Goal: Task Accomplishment & Management: Use online tool/utility

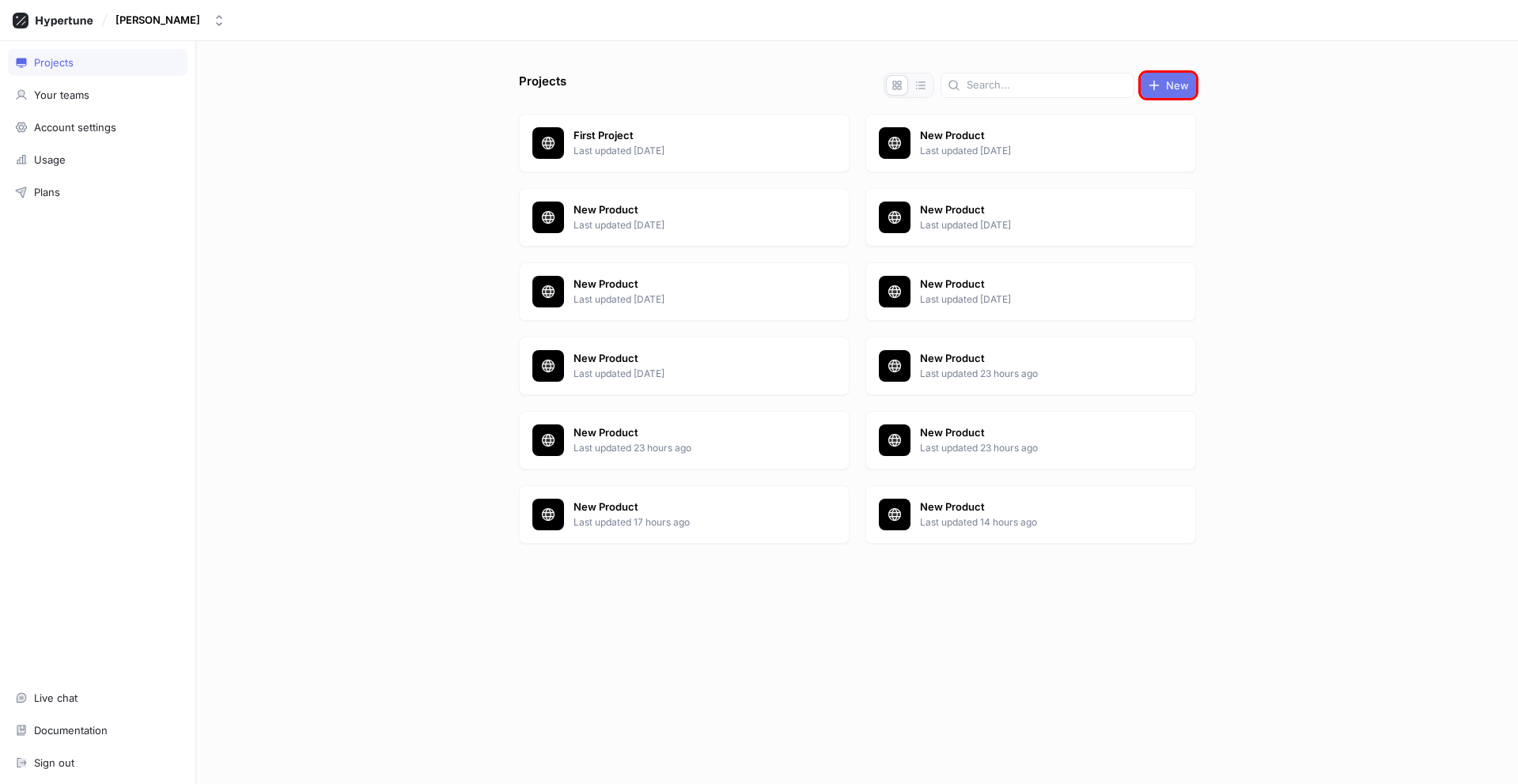
click at [1168, 85] on span "New" at bounding box center [1176, 85] width 23 height 10
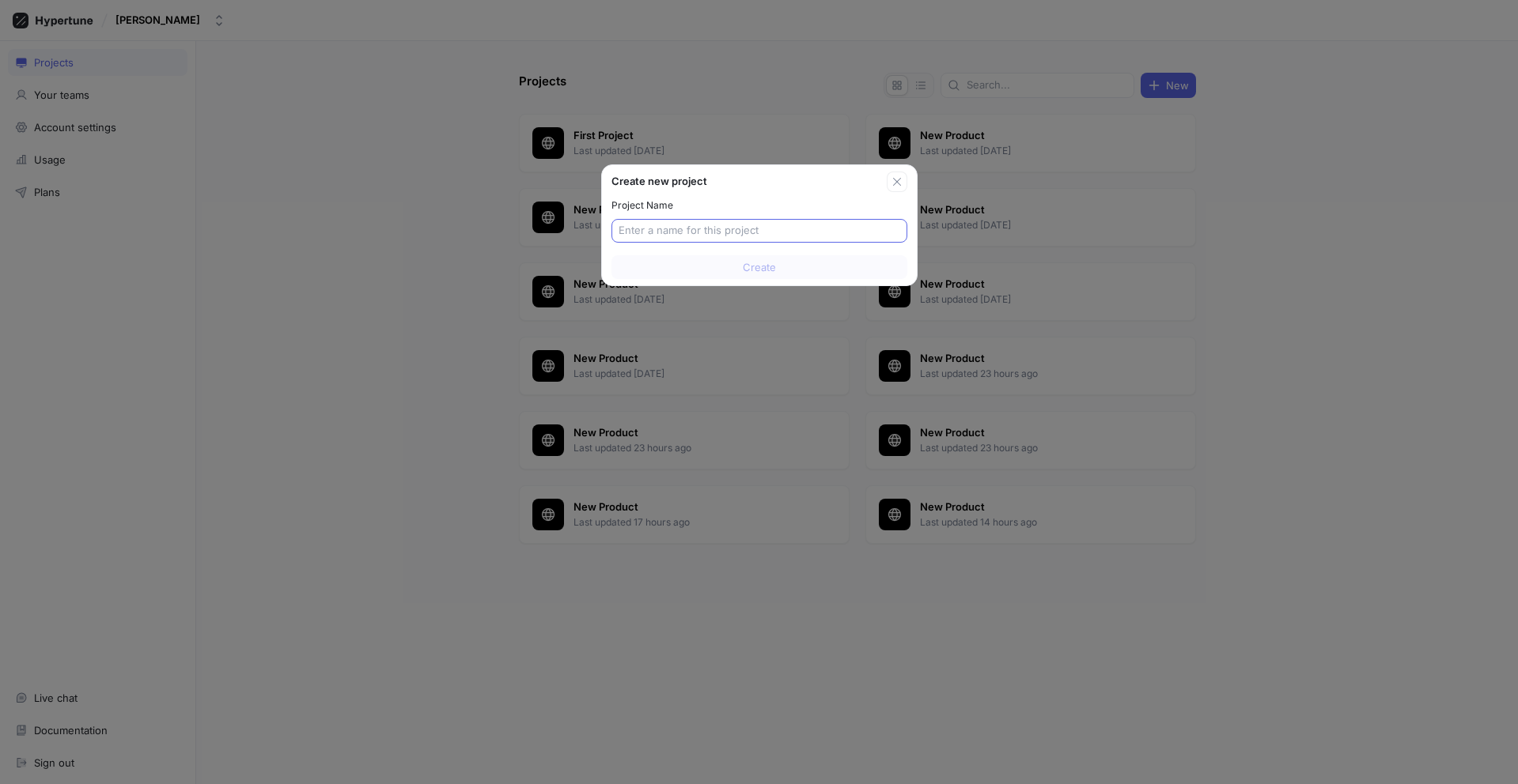
click at [758, 231] on input "text" at bounding box center [758, 231] width 281 height 16
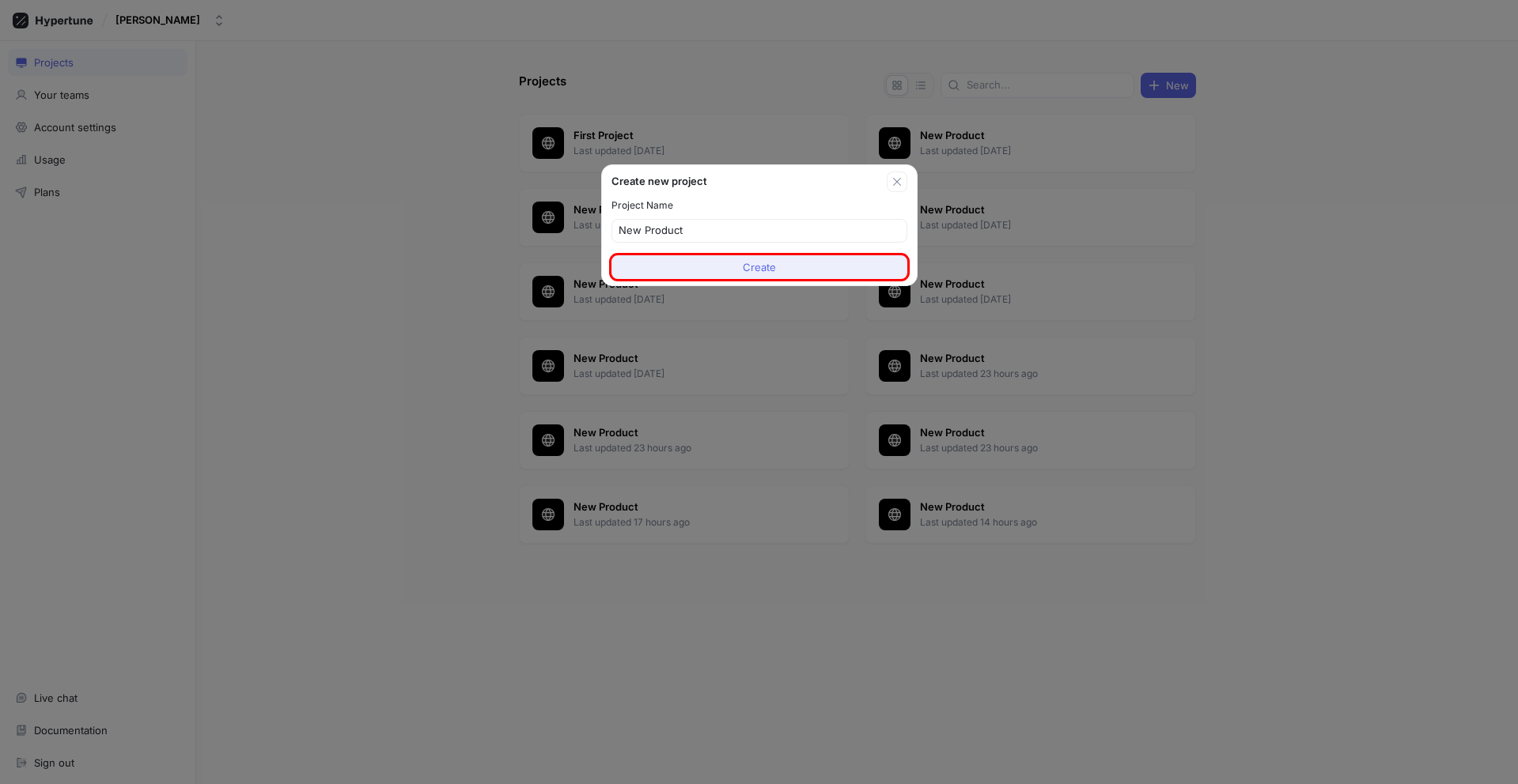
type input "New Product"
click at [758, 267] on span "Create" at bounding box center [759, 267] width 33 height 10
